Goal: Find specific page/section: Find specific page/section

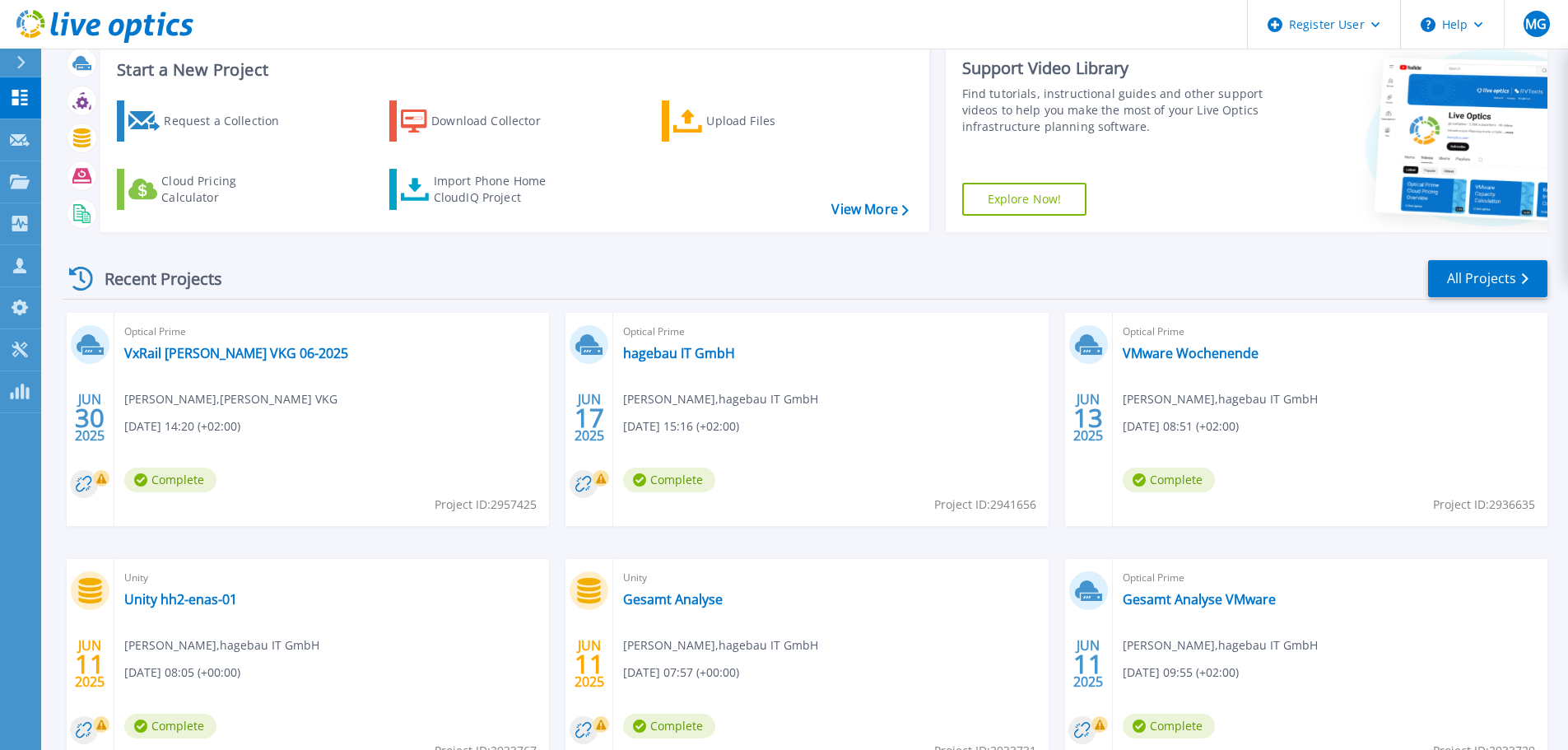
scroll to position [162, 0]
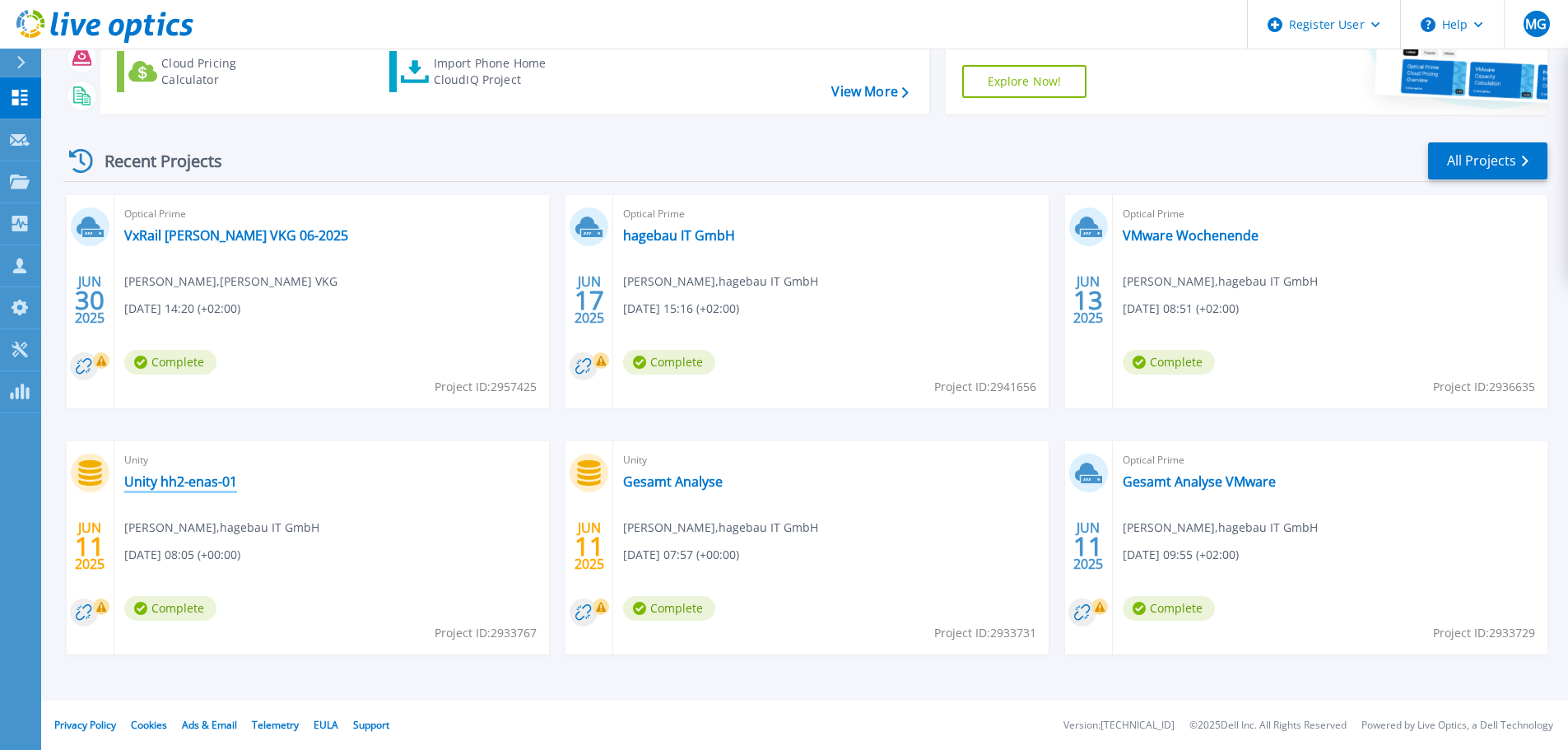
click at [168, 482] on link "Unity hh2-enas-01" at bounding box center [180, 481] width 113 height 17
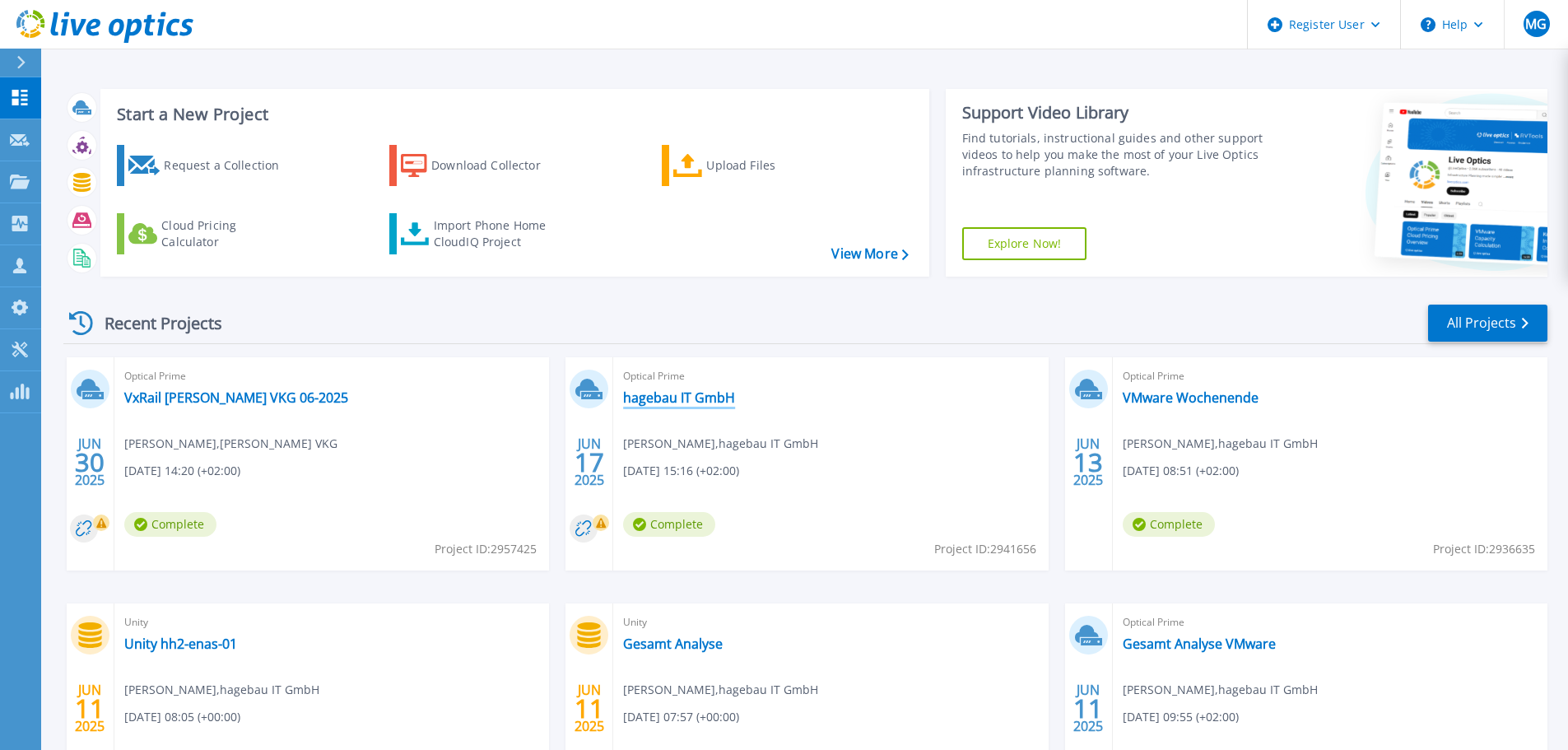
click at [682, 398] on link "hagebau IT GmbH" at bounding box center [679, 397] width 112 height 17
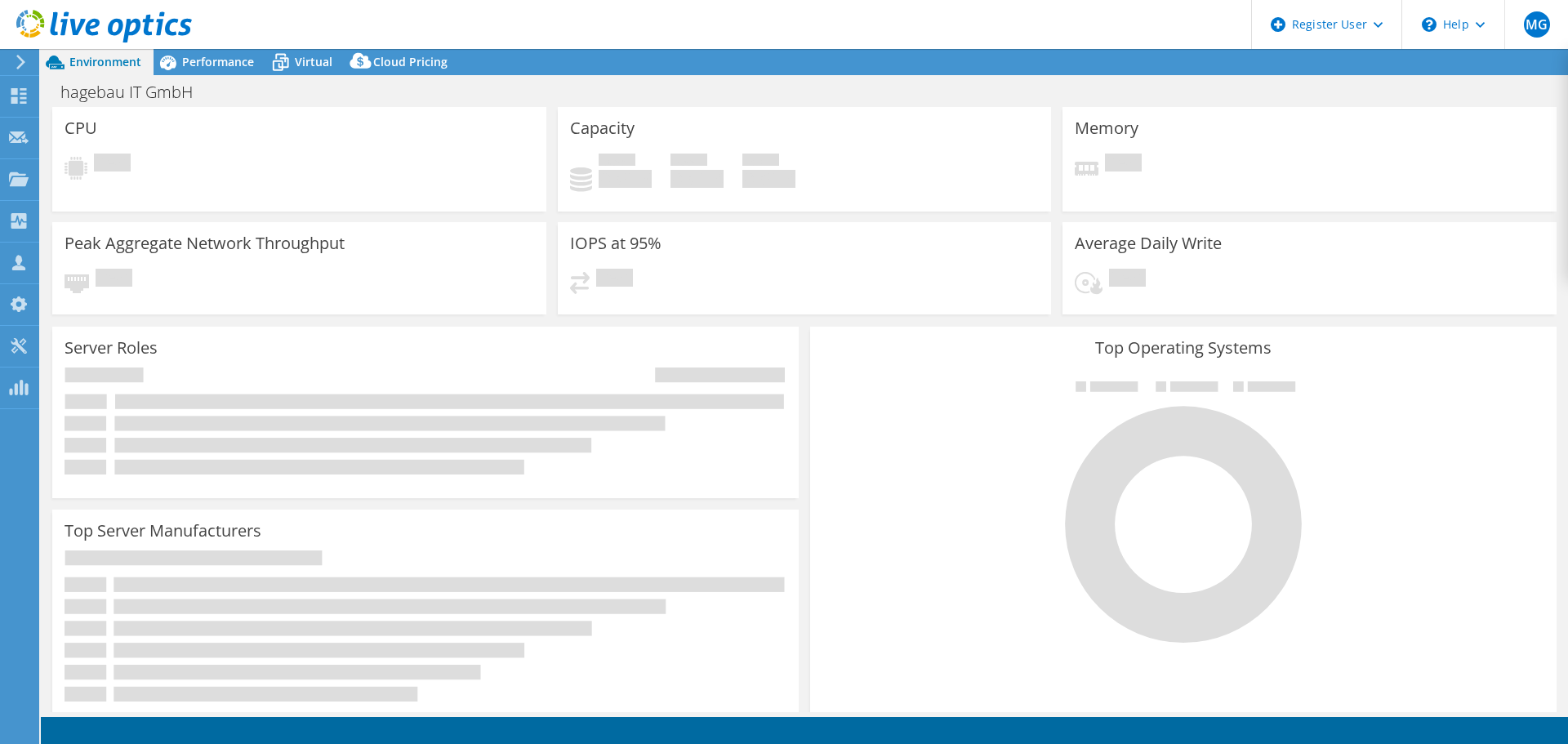
select select "USD"
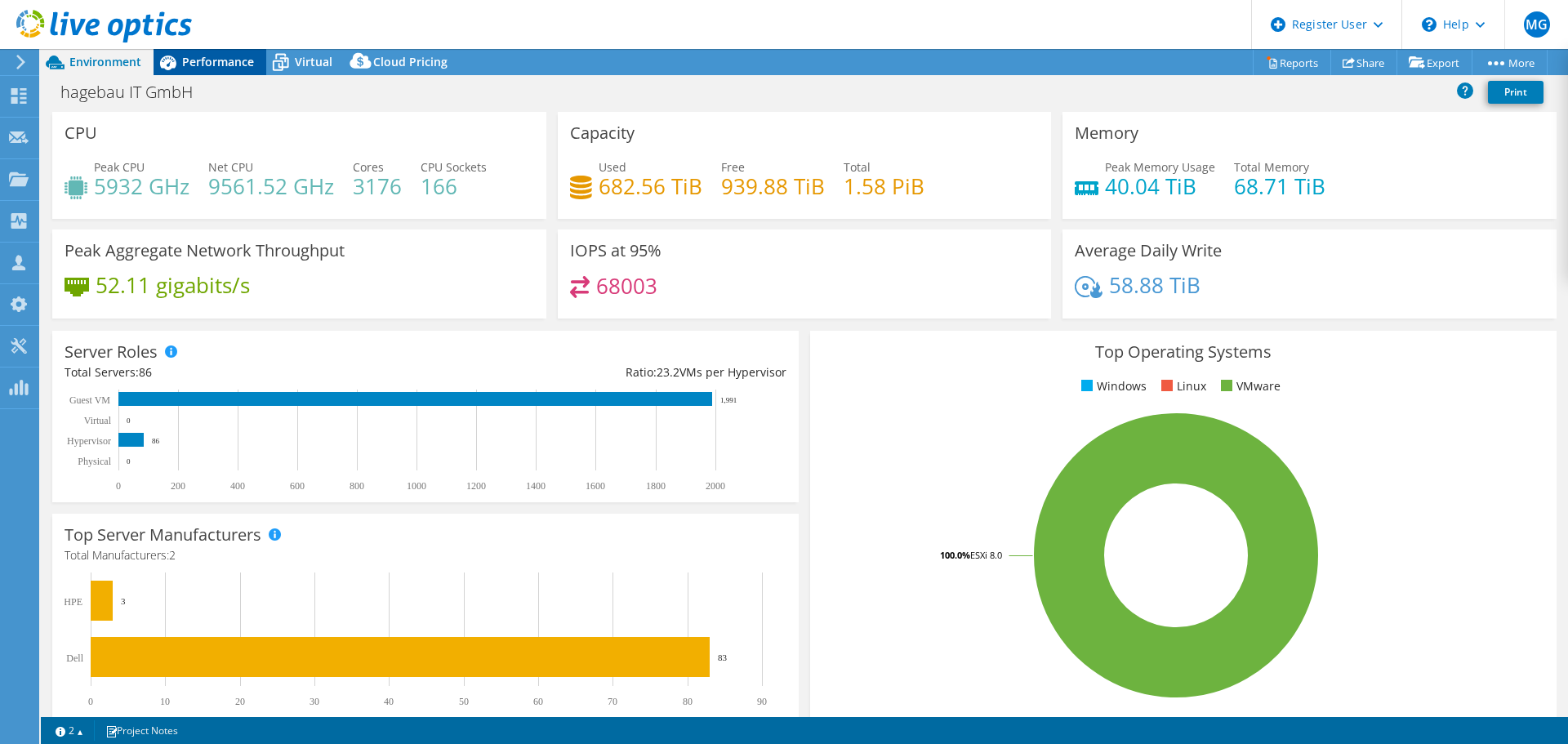
click at [202, 57] on span "Performance" at bounding box center [218, 62] width 72 height 16
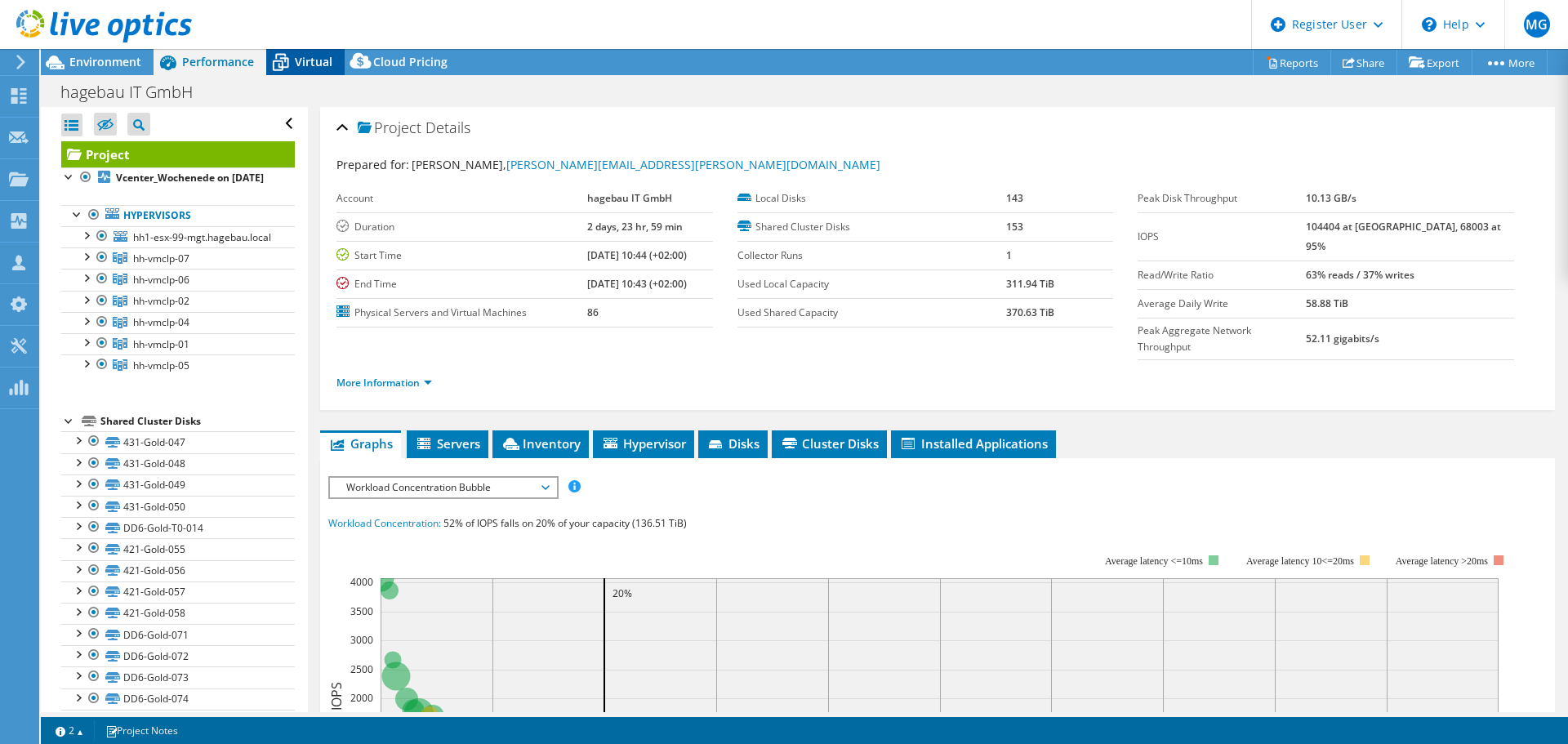
click at [303, 63] on span "Virtual" at bounding box center [313, 62] width 37 height 16
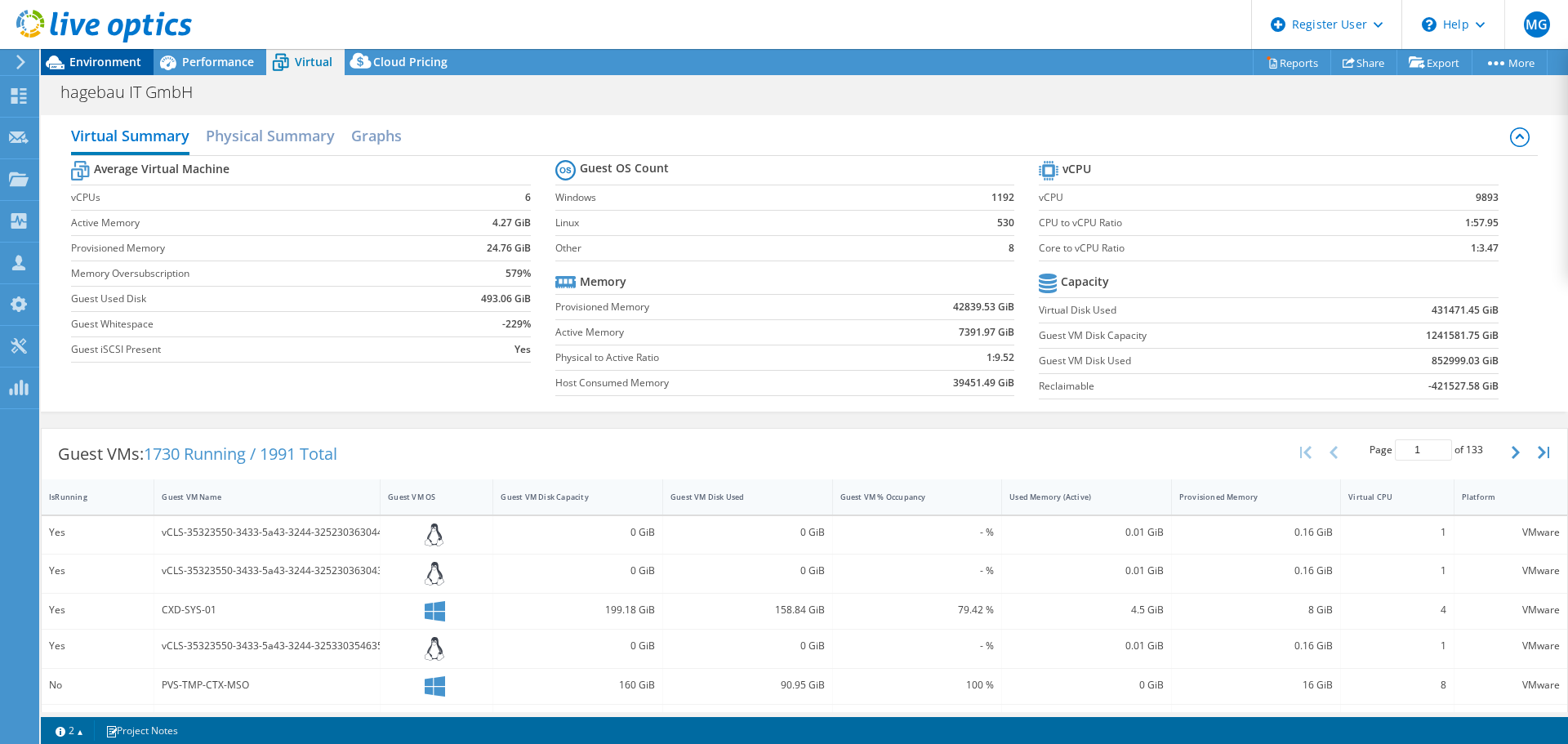
click at [90, 63] on span "Environment" at bounding box center [105, 62] width 72 height 16
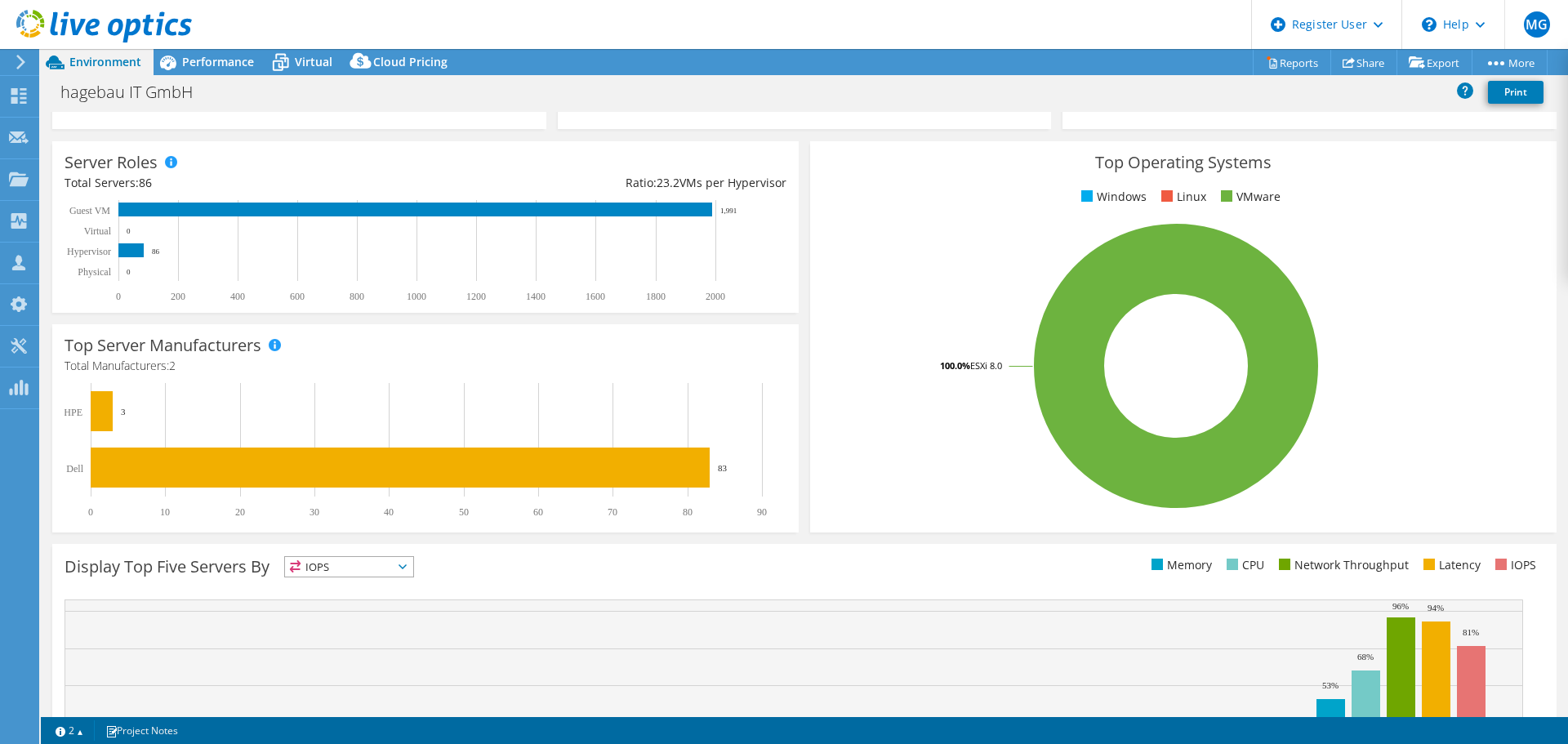
scroll to position [183, 0]
